Goal: Task Accomplishment & Management: Manage account settings

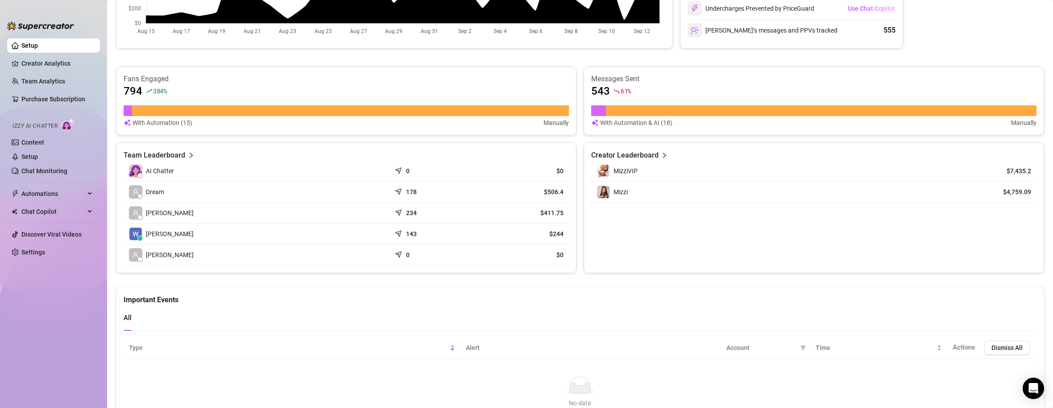
scroll to position [299, 0]
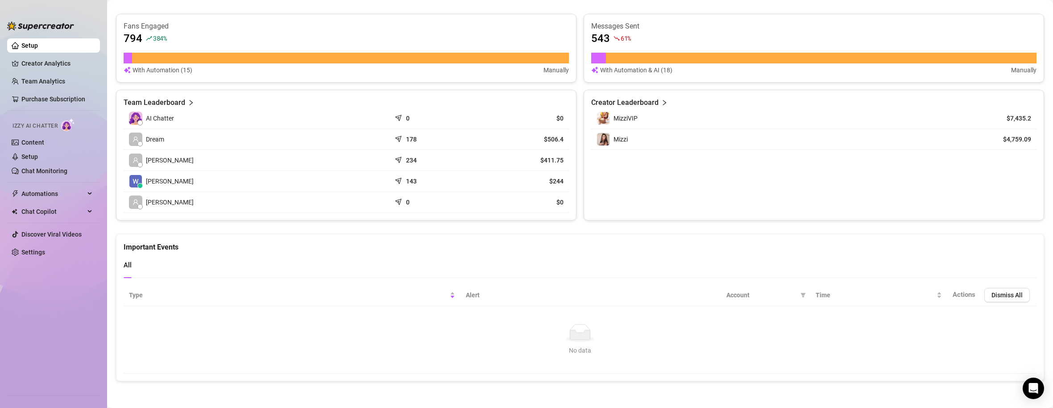
click at [38, 44] on link "Setup" at bounding box center [29, 45] width 17 height 7
click at [34, 79] on link "Team Analytics" at bounding box center [43, 81] width 44 height 7
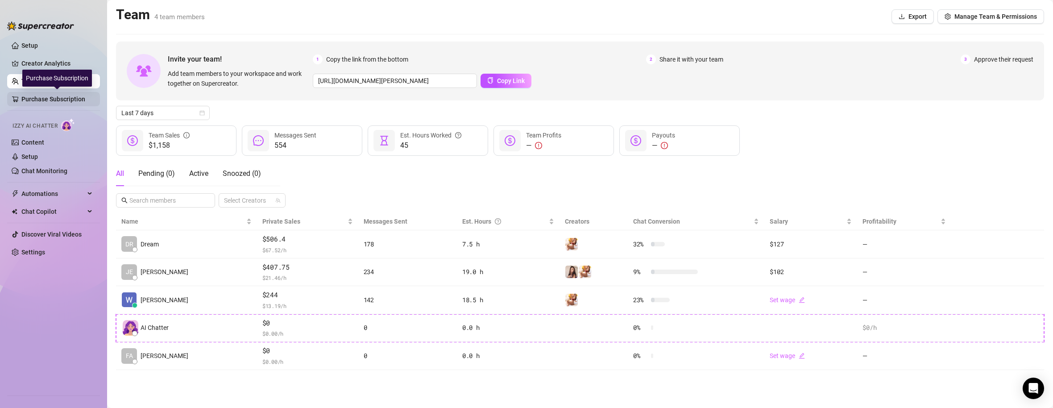
click at [59, 99] on link "Purchase Subscription" at bounding box center [56, 99] width 71 height 14
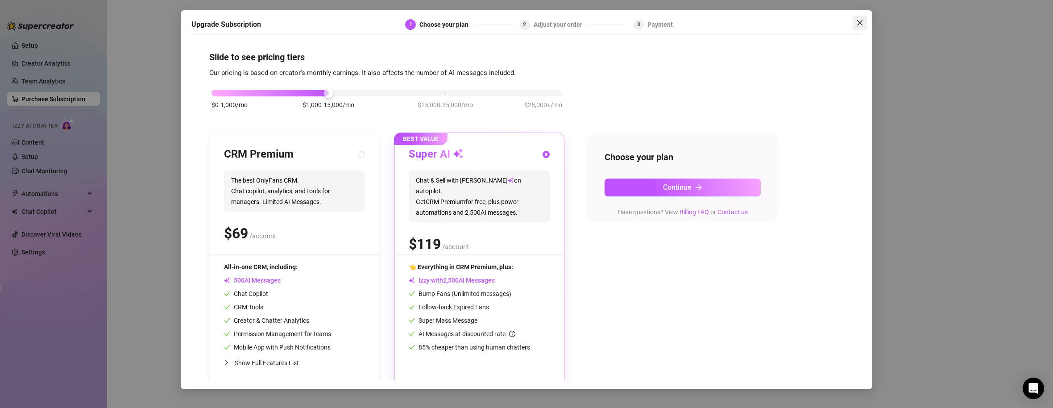
click at [859, 21] on icon "close" at bounding box center [859, 22] width 7 height 7
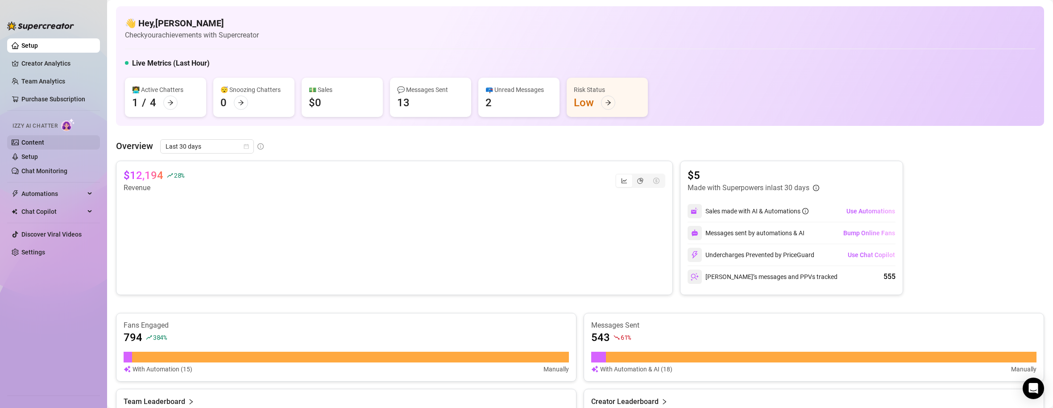
click at [37, 145] on link "Content" at bounding box center [32, 142] width 23 height 7
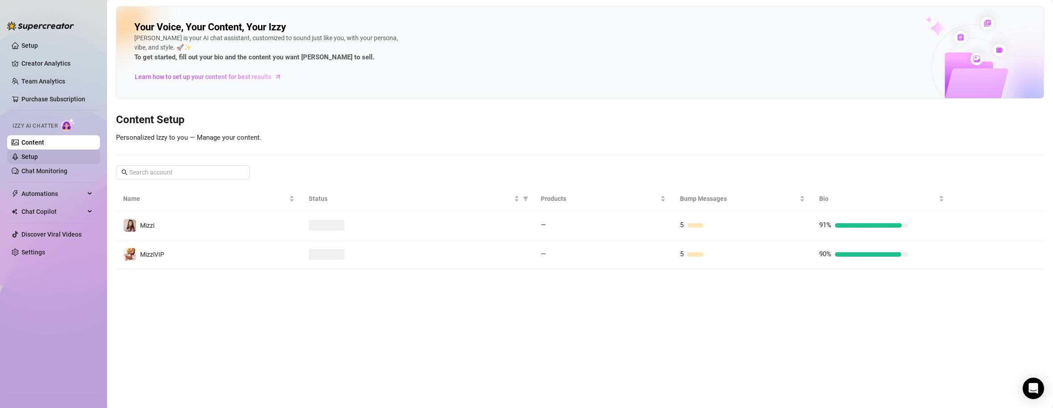
click at [38, 153] on link "Setup" at bounding box center [29, 156] width 17 height 7
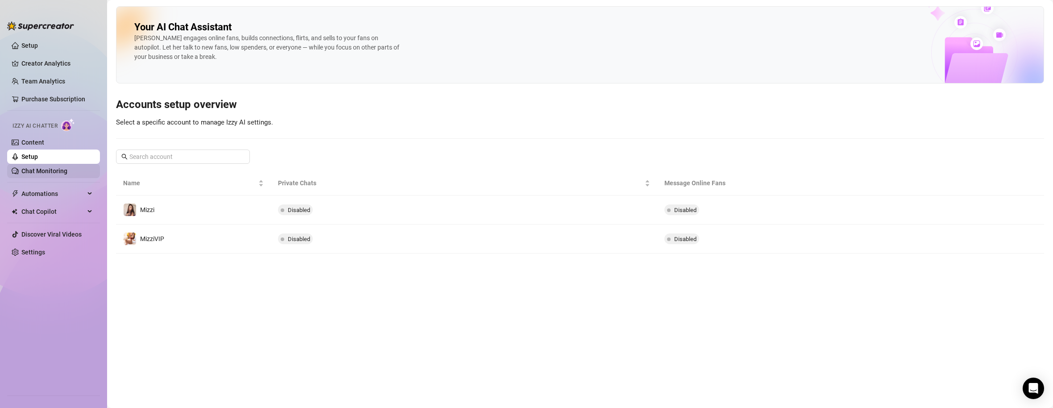
click at [42, 171] on link "Chat Monitoring" at bounding box center [44, 170] width 46 height 7
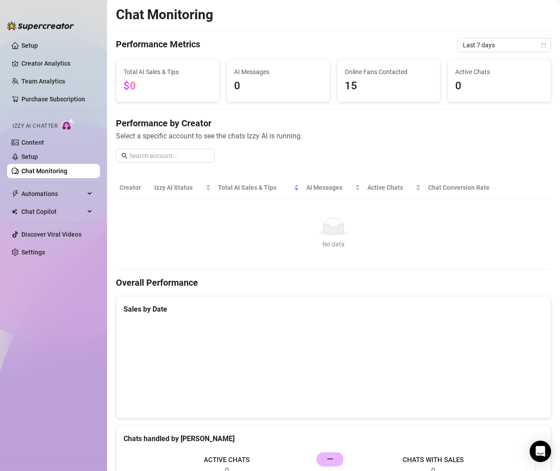
click at [382, 81] on span "15" at bounding box center [389, 86] width 88 height 17
drag, startPoint x: 376, startPoint y: 70, endPoint x: 334, endPoint y: 76, distance: 42.3
click at [338, 76] on div "Online Fans Contacted 15" at bounding box center [389, 81] width 103 height 42
click at [345, 85] on span "15" at bounding box center [389, 86] width 88 height 17
click at [38, 43] on link "Setup" at bounding box center [29, 45] width 17 height 7
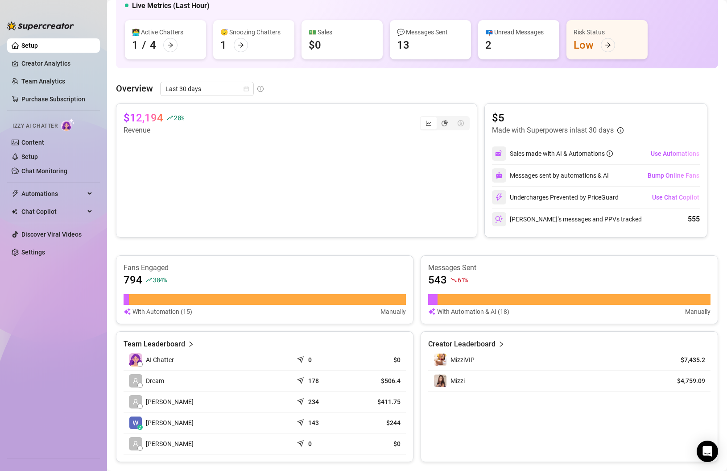
scroll to position [89, 0]
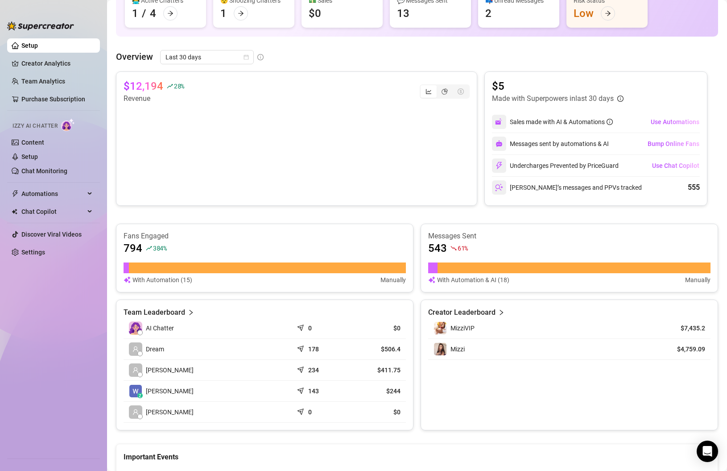
click at [476, 311] on article "Creator Leaderboard" at bounding box center [461, 312] width 67 height 11
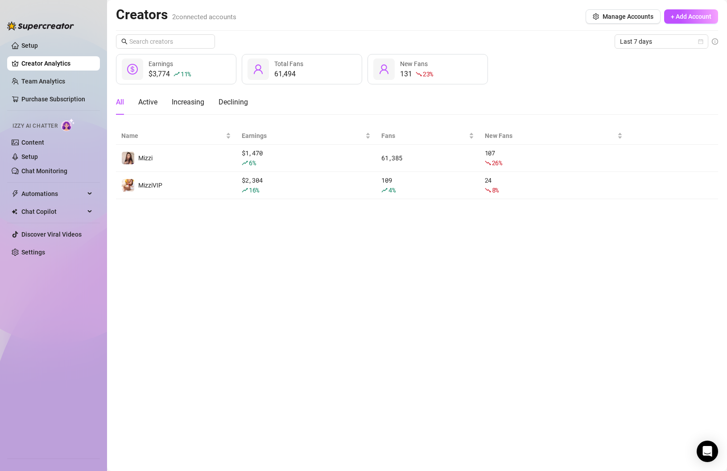
click at [33, 62] on link "Creator Analytics" at bounding box center [56, 63] width 71 height 14
click at [30, 48] on link "Setup" at bounding box center [29, 45] width 17 height 7
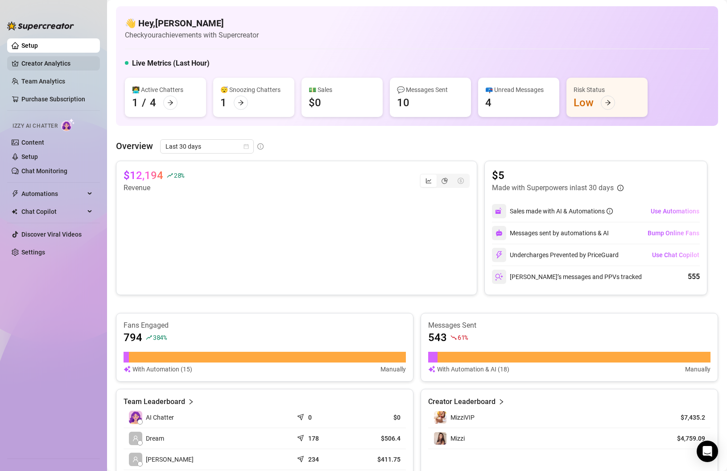
click at [46, 66] on link "Creator Analytics" at bounding box center [56, 63] width 71 height 14
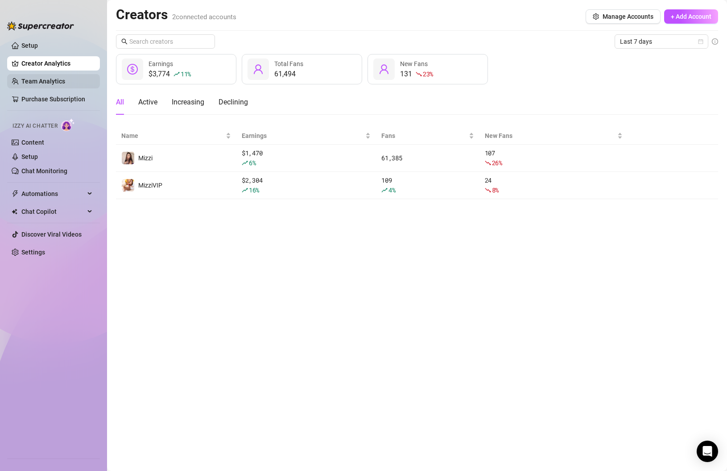
click at [56, 81] on link "Team Analytics" at bounding box center [43, 81] width 44 height 7
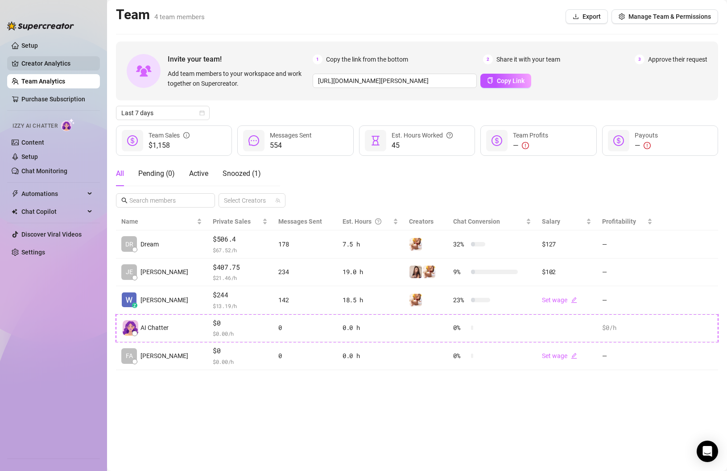
click at [53, 65] on link "Creator Analytics" at bounding box center [56, 63] width 71 height 14
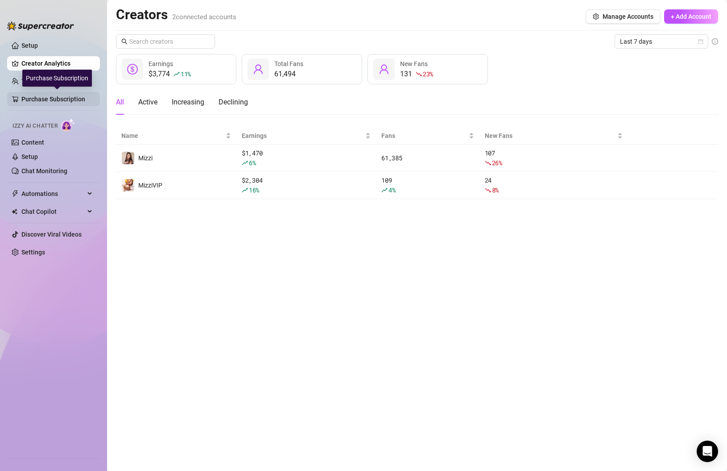
click at [51, 99] on link "Purchase Subscription" at bounding box center [56, 99] width 71 height 14
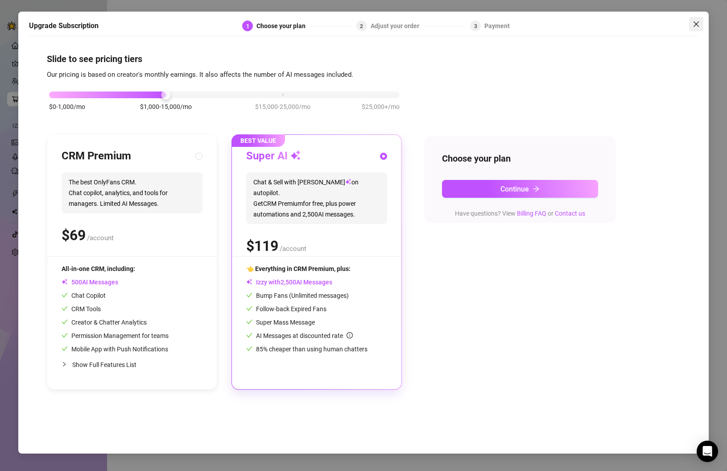
click at [693, 18] on button "Close" at bounding box center [696, 24] width 14 height 14
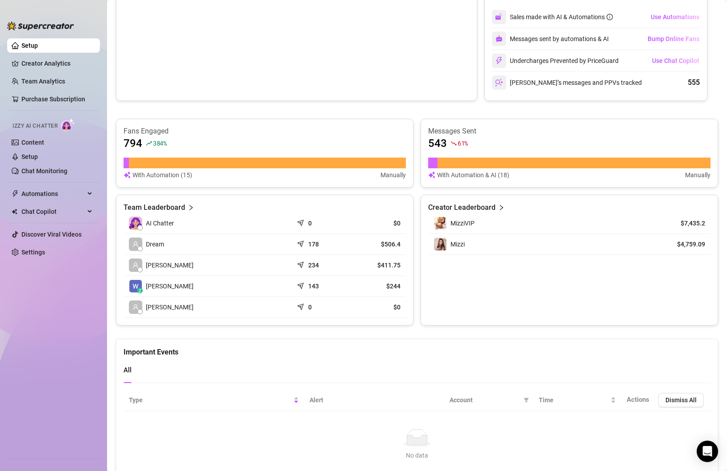
scroll to position [236, 0]
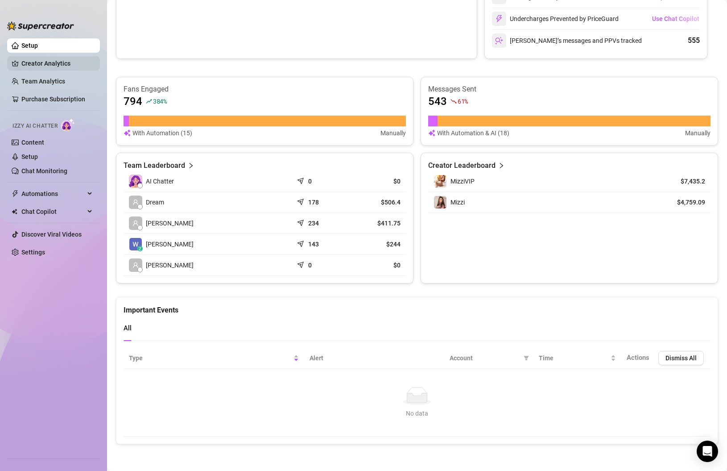
click at [78, 63] on link "Creator Analytics" at bounding box center [56, 63] width 71 height 14
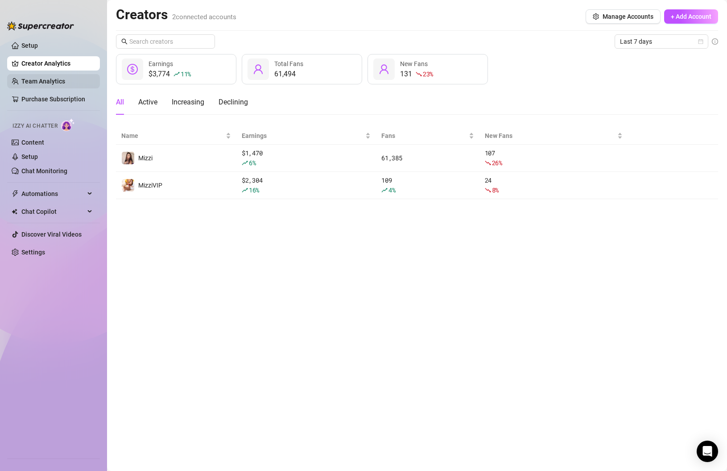
click at [65, 82] on link "Team Analytics" at bounding box center [43, 81] width 44 height 7
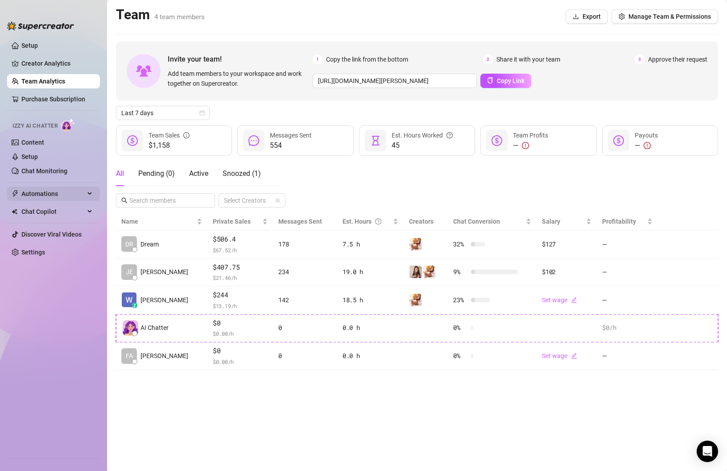
click at [87, 190] on div "Automations" at bounding box center [53, 193] width 93 height 14
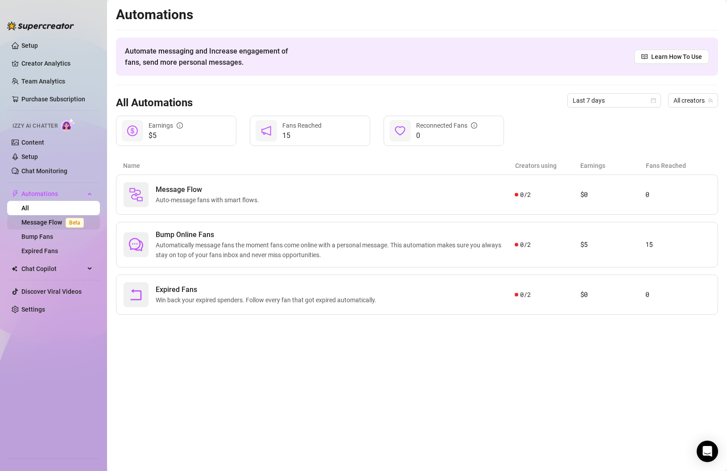
click at [47, 223] on link "Message Flow Beta" at bounding box center [54, 222] width 66 height 7
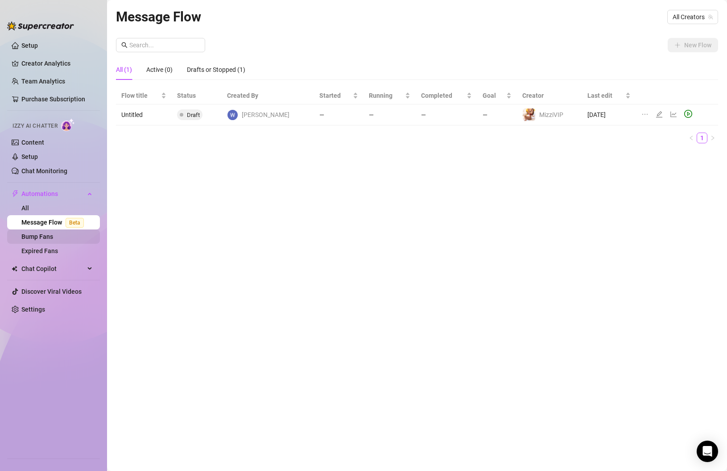
click at [45, 236] on link "Bump Fans" at bounding box center [37, 236] width 32 height 7
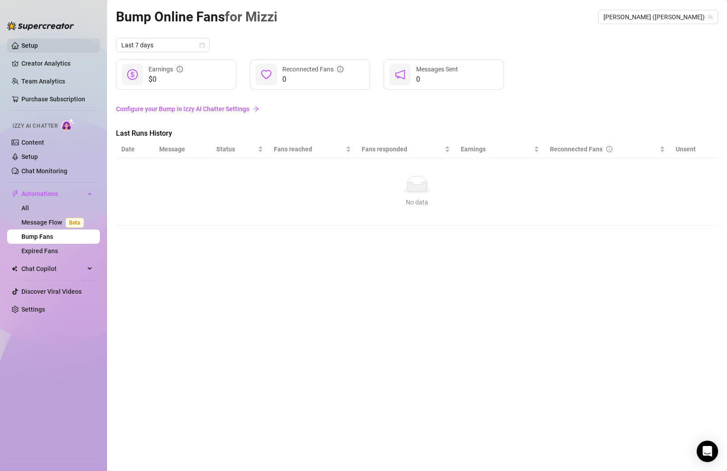
click at [38, 48] on link "Setup" at bounding box center [29, 45] width 17 height 7
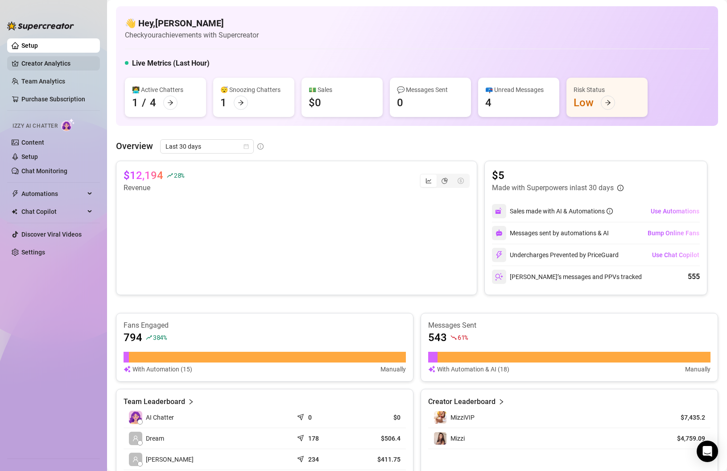
click at [46, 62] on link "Creator Analytics" at bounding box center [56, 63] width 71 height 14
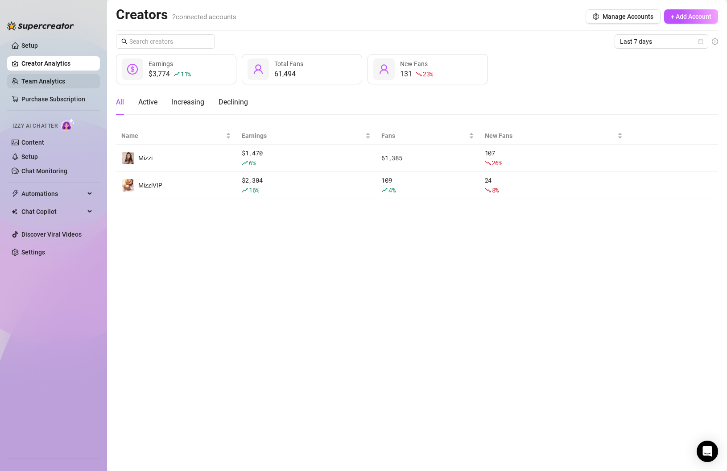
click at [63, 85] on link "Team Analytics" at bounding box center [43, 81] width 44 height 7
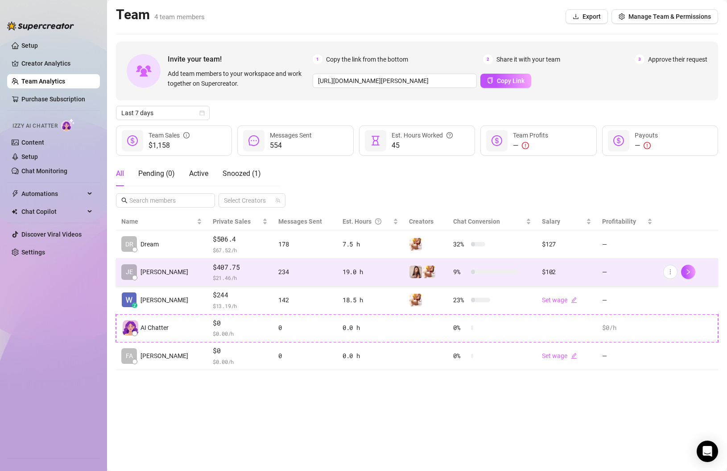
click at [343, 268] on div "19.0 h" at bounding box center [371, 272] width 56 height 10
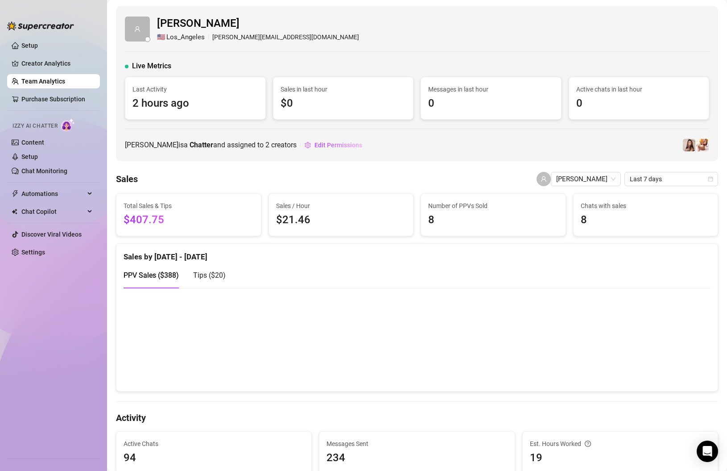
click at [306, 263] on div "PPV Sales ( $388 ) Tips ( $20 )" at bounding box center [417, 274] width 587 height 25
click at [57, 82] on link "Team Analytics" at bounding box center [43, 81] width 44 height 7
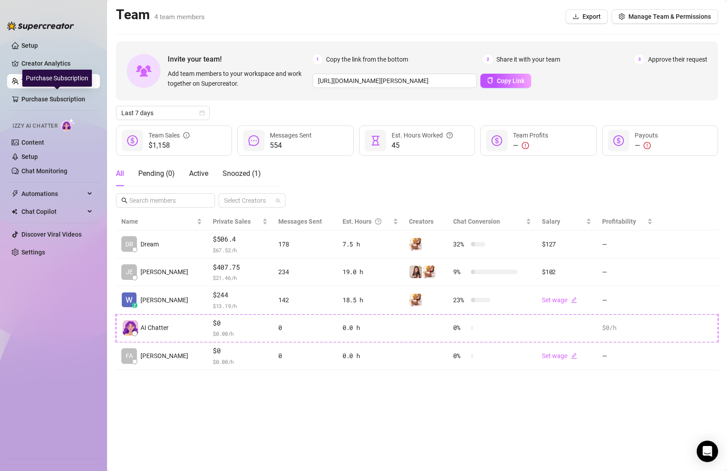
click at [57, 82] on div "Purchase Subscription" at bounding box center [57, 78] width 70 height 17
click at [78, 327] on ul "Setup Creator Analytics Team Analytics Purchase Subscription Izzy AI Chatter Co…" at bounding box center [53, 244] width 93 height 419
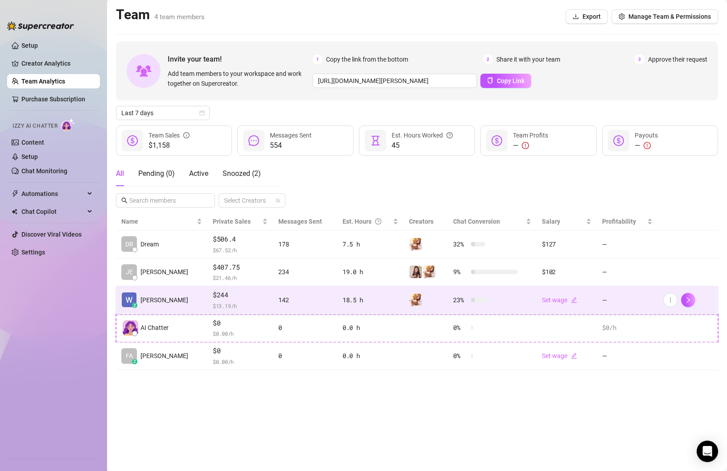
click at [410, 300] on img at bounding box center [416, 300] width 12 height 12
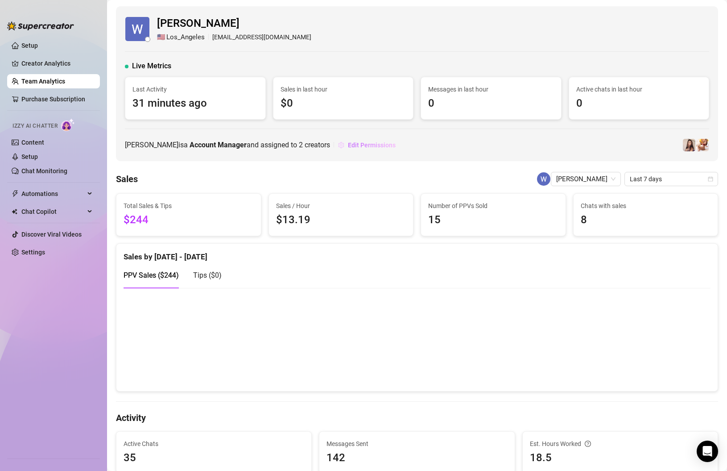
click at [348, 149] on span "Edit Permissions" at bounding box center [372, 144] width 48 height 7
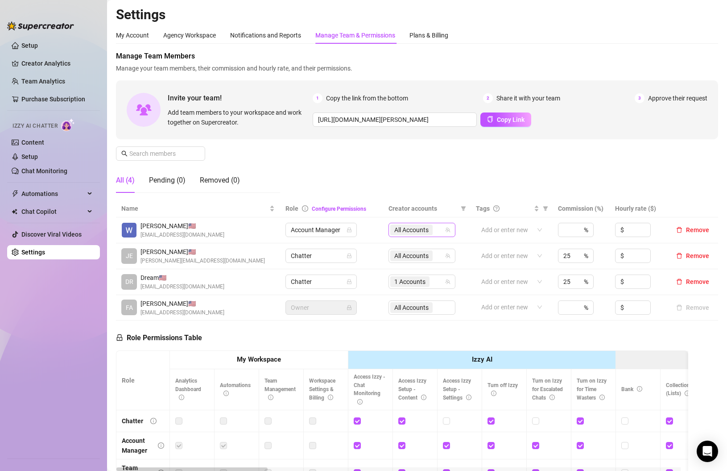
click at [445, 231] on icon "team" at bounding box center [447, 230] width 5 height 5
click at [426, 231] on span "All Accounts" at bounding box center [411, 230] width 34 height 10
click at [445, 177] on div "Manage Team Members Manage your team members, their commission and hourly rate,…" at bounding box center [417, 125] width 602 height 149
click at [26, 45] on link "Setup" at bounding box center [29, 45] width 17 height 7
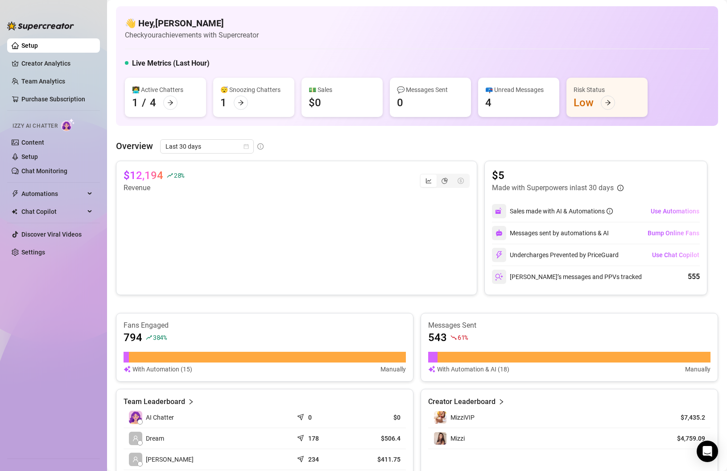
click at [21, 42] on link "Setup" at bounding box center [29, 45] width 17 height 7
